Goal: Check status: Check status

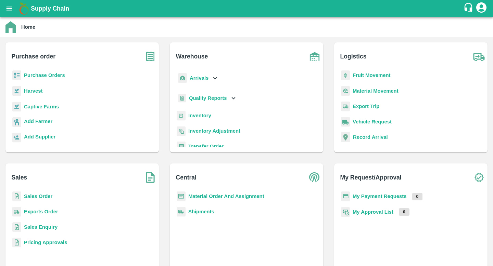
click at [55, 75] on b "Purchase Orders" at bounding box center [44, 75] width 41 height 5
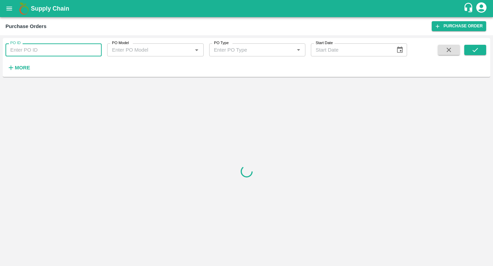
click at [77, 50] on input "PO ID" at bounding box center [53, 50] width 96 height 13
paste input "167271"
type input "167271"
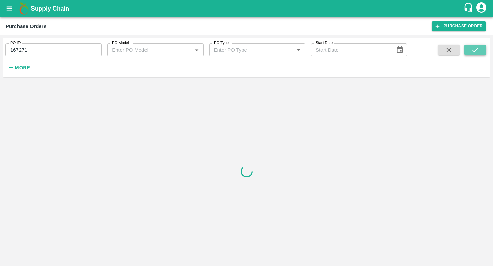
click at [484, 51] on button "submit" at bounding box center [475, 50] width 22 height 10
